Goal: Information Seeking & Learning: Learn about a topic

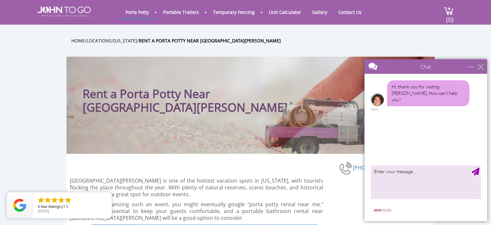
click at [481, 67] on div "close" at bounding box center [481, 66] width 6 height 6
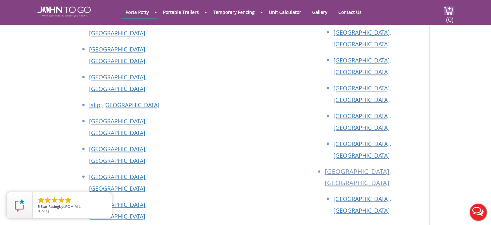
scroll to position [3057, 0]
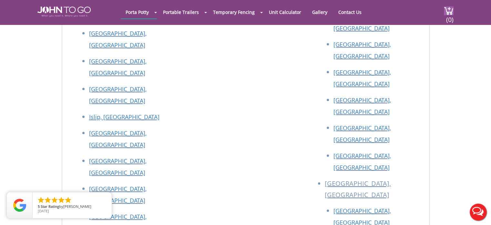
click at [385, 127] on div at bounding box center [245, 112] width 491 height 225
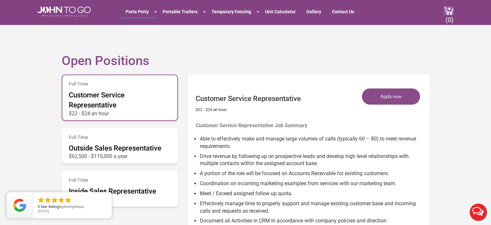
scroll to position [349, 0]
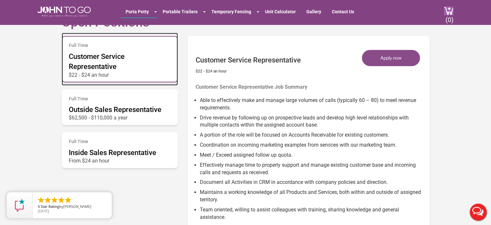
click at [103, 78] on div "Full Time Customer Service Representative $22 - $24 an hour" at bounding box center [120, 59] width 116 height 46
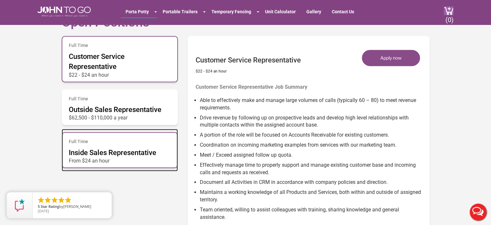
click at [112, 146] on div "Full Time Inside Sales Representative From $24 an hour" at bounding box center [120, 150] width 116 height 36
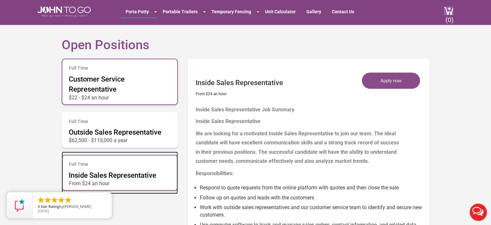
scroll to position [317, 0]
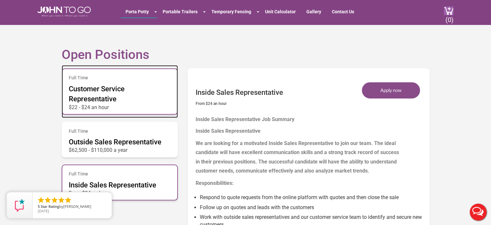
click at [129, 99] on div "Full Time Customer Service Representative $22 - $24 an hour" at bounding box center [120, 91] width 116 height 46
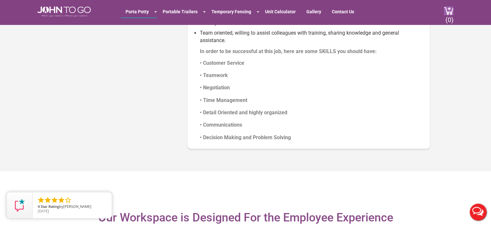
scroll to position [640, 0]
